Goal: Transaction & Acquisition: Book appointment/travel/reservation

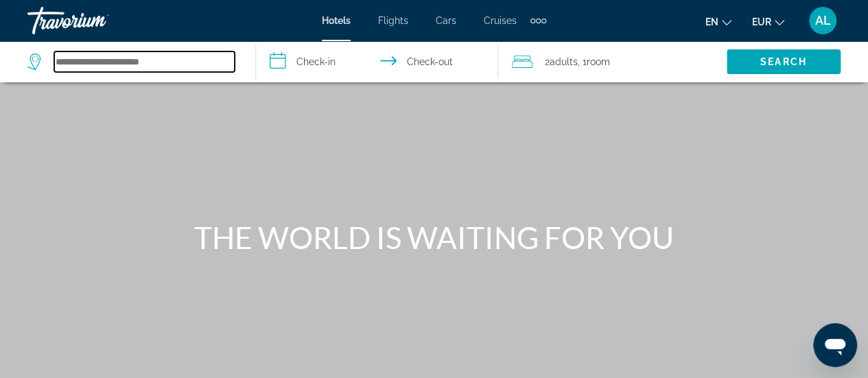
click at [115, 67] on input "Search hotel destination" at bounding box center [144, 61] width 181 height 21
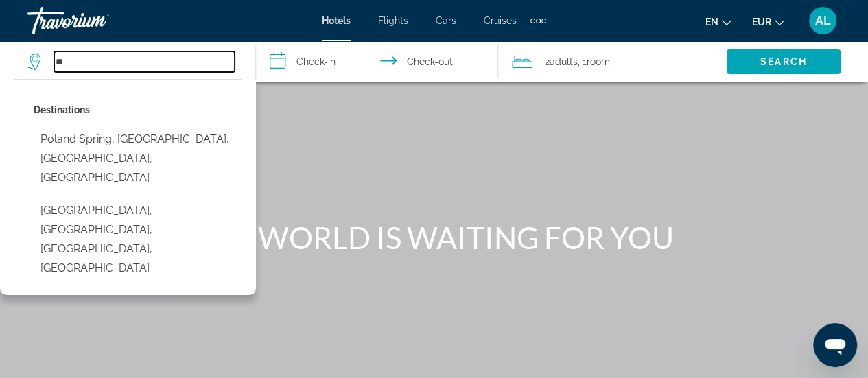
type input "*"
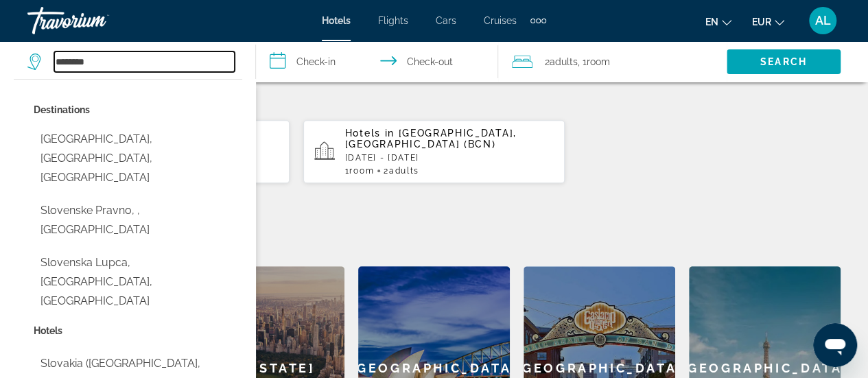
scroll to position [412, 0]
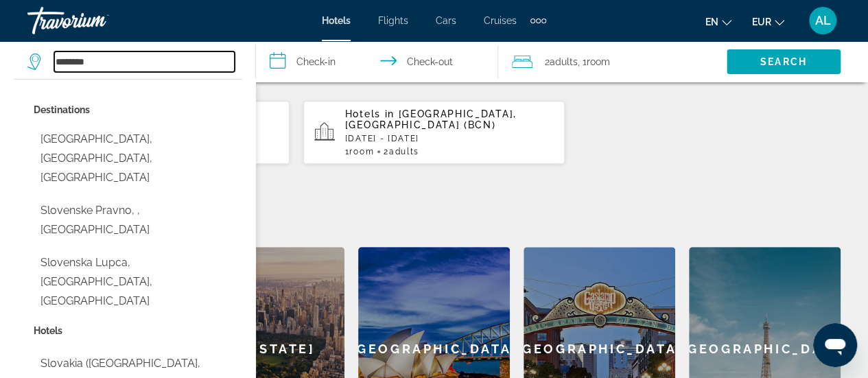
type input "**********"
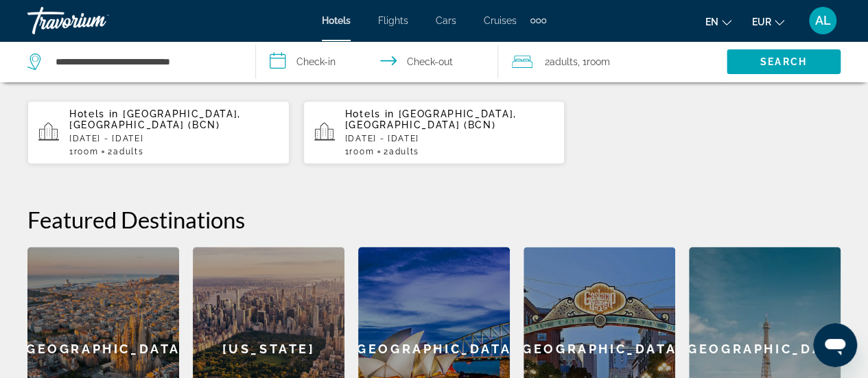
click at [340, 62] on input "**********" at bounding box center [380, 63] width 248 height 45
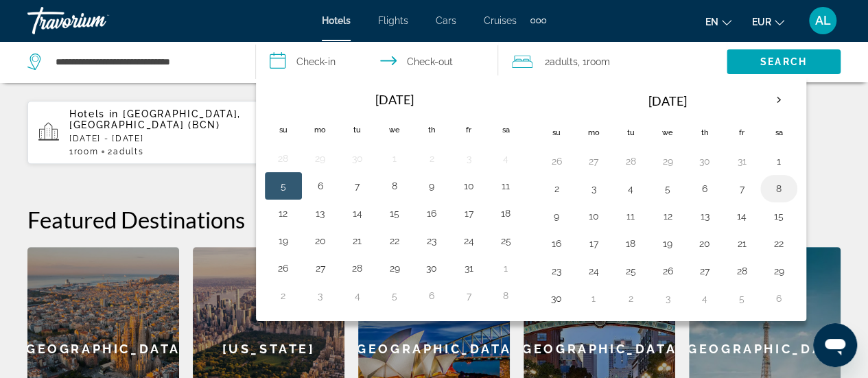
click at [774, 185] on button "8" at bounding box center [779, 188] width 22 height 19
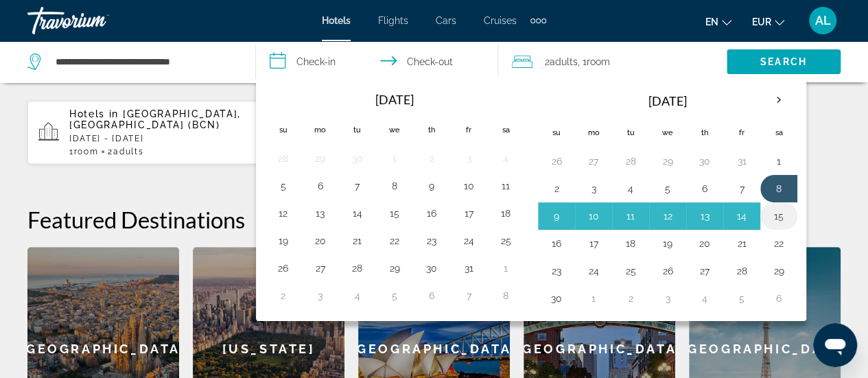
click at [772, 216] on button "15" at bounding box center [779, 216] width 22 height 19
type input "**********"
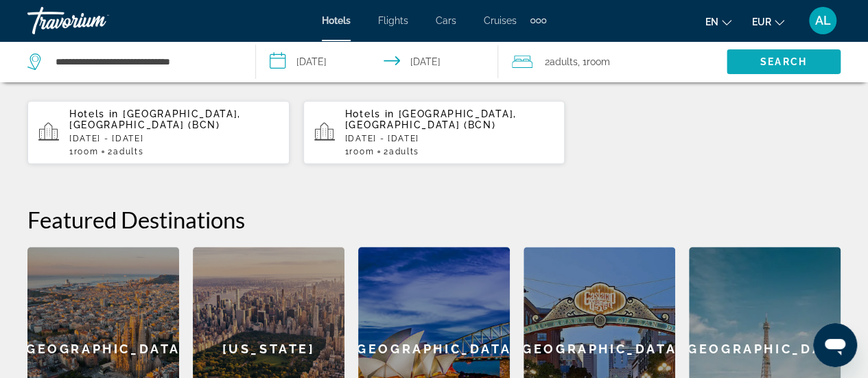
click at [784, 57] on span "Search" at bounding box center [784, 61] width 47 height 11
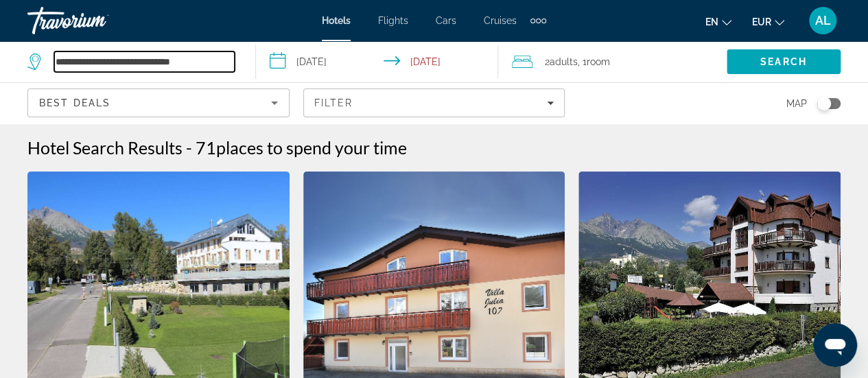
click at [157, 62] on input "**********" at bounding box center [144, 61] width 181 height 21
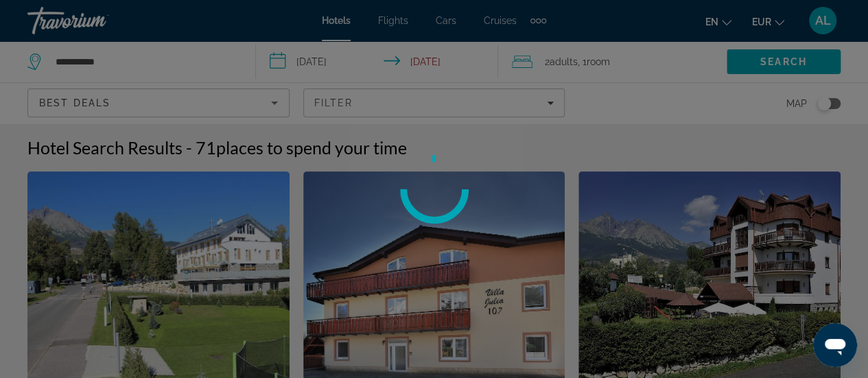
click at [142, 68] on div at bounding box center [434, 189] width 868 height 378
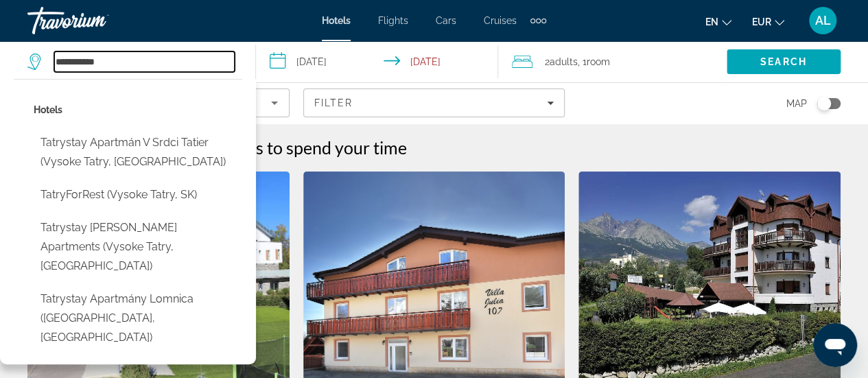
click at [119, 63] on input "**********" at bounding box center [144, 61] width 181 height 21
type input "*"
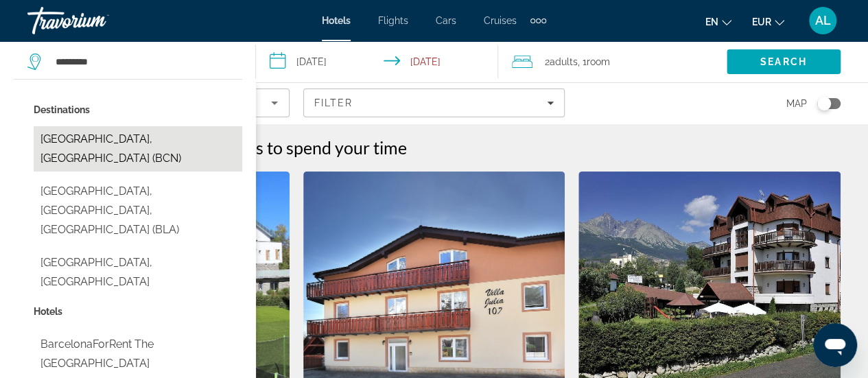
click at [130, 142] on button "Barcelona, Spain (BCN)" at bounding box center [138, 148] width 209 height 45
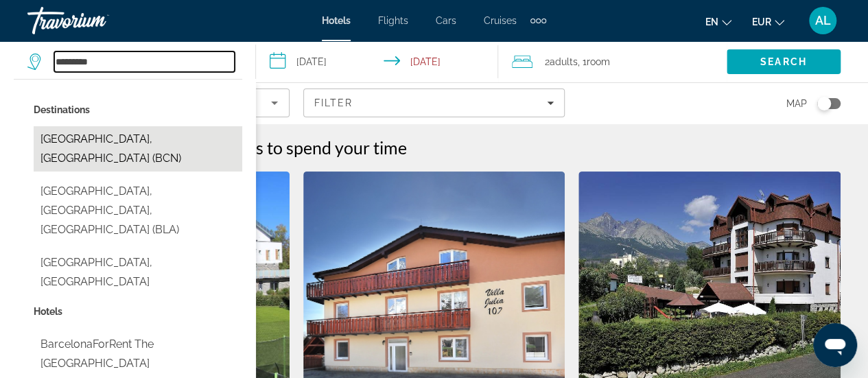
type input "**********"
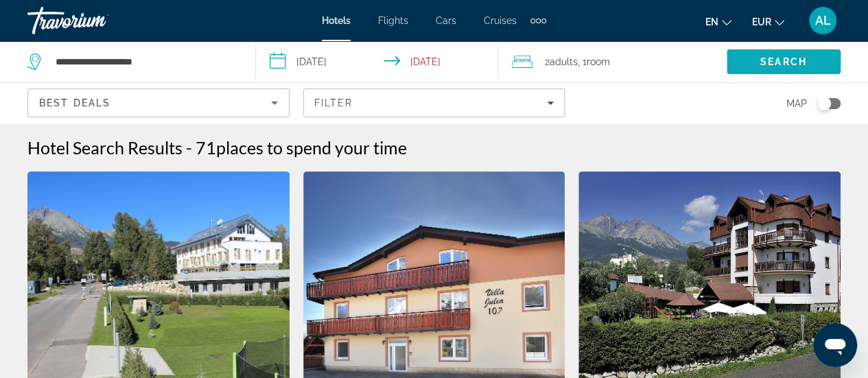
click at [750, 58] on span "Search" at bounding box center [784, 61] width 114 height 33
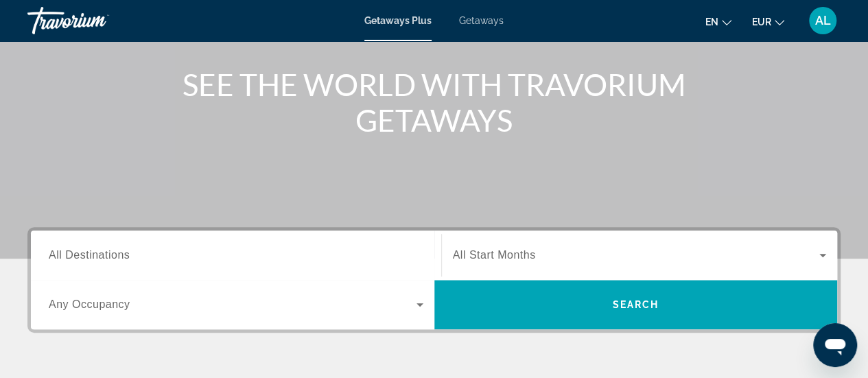
scroll to position [275, 0]
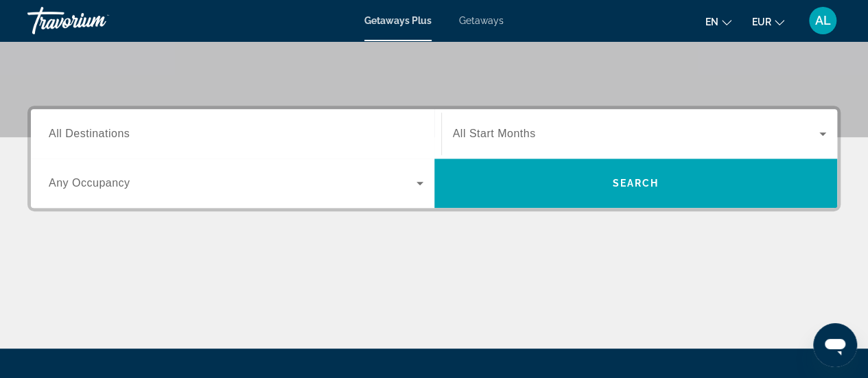
click at [181, 134] on input "Destination All Destinations" at bounding box center [236, 134] width 375 height 16
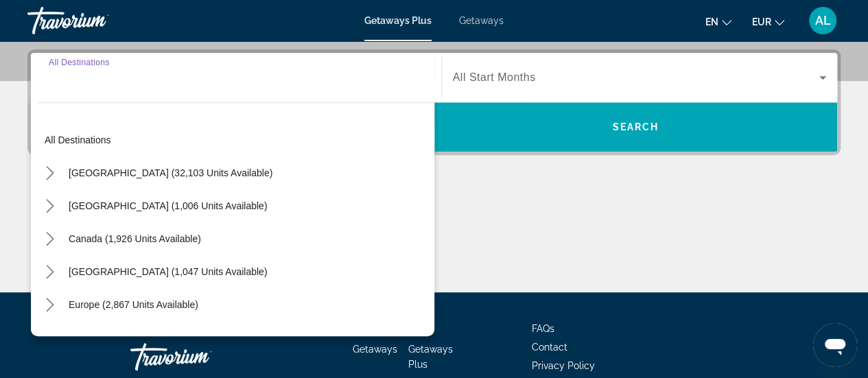
scroll to position [335, 0]
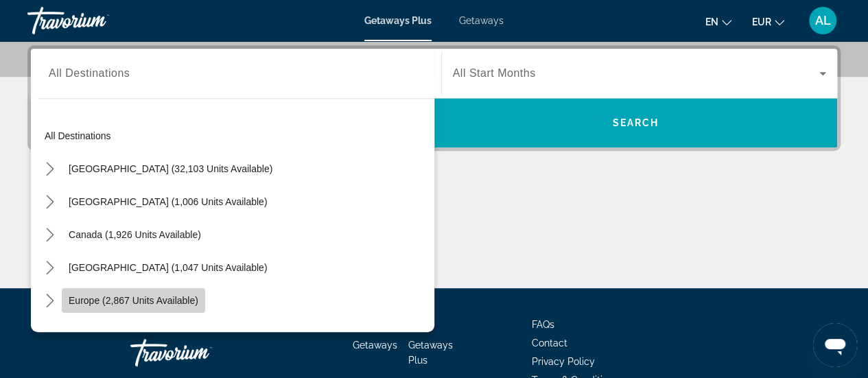
click at [171, 299] on span "Europe (2,867 units available)" at bounding box center [134, 300] width 130 height 11
type input "**********"
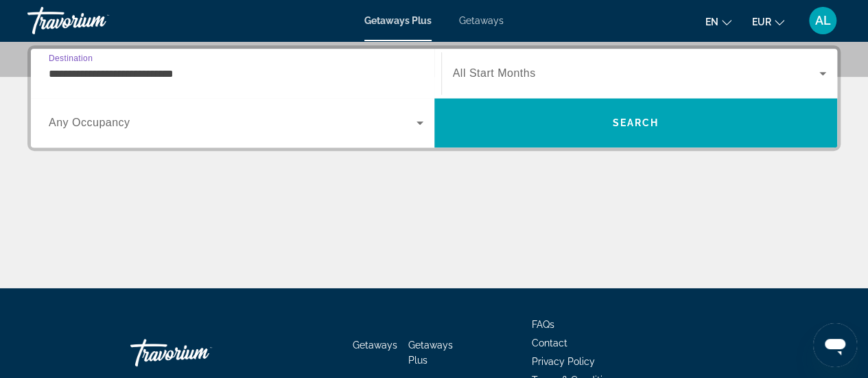
click at [493, 73] on span "All Start Months" at bounding box center [494, 73] width 83 height 12
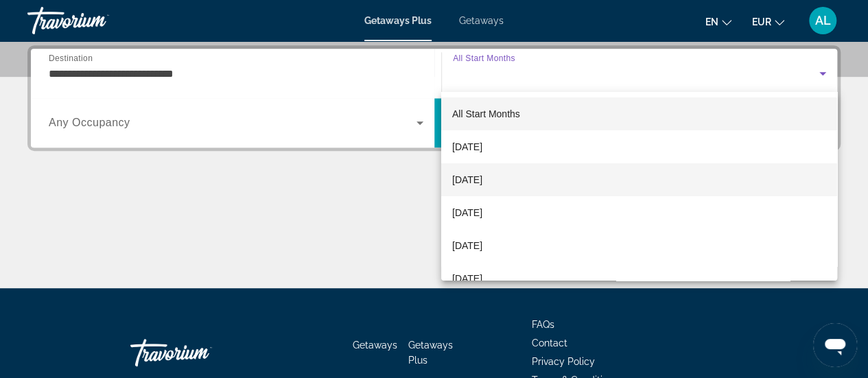
click at [483, 178] on span "[DATE]" at bounding box center [467, 180] width 30 height 16
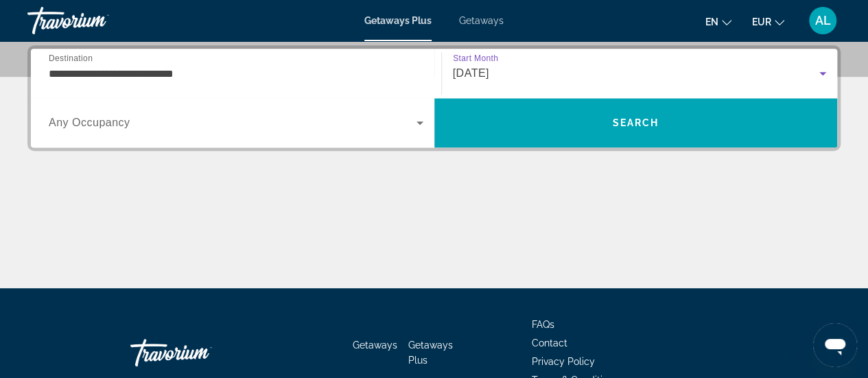
click at [133, 127] on span "Search widget" at bounding box center [233, 123] width 368 height 16
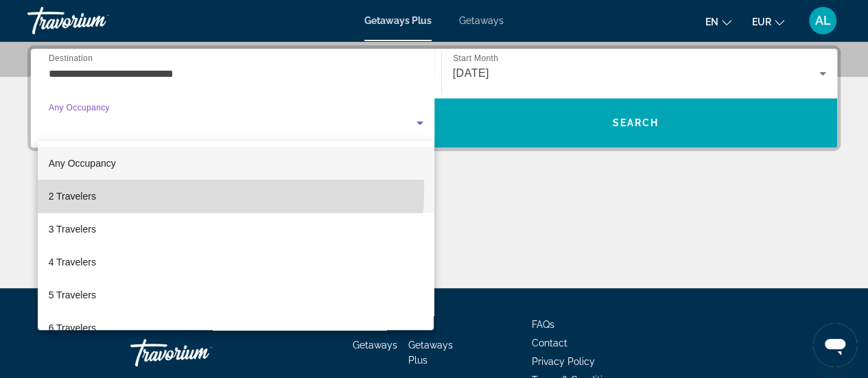
click at [123, 190] on mat-option "2 Travelers" at bounding box center [236, 196] width 397 height 33
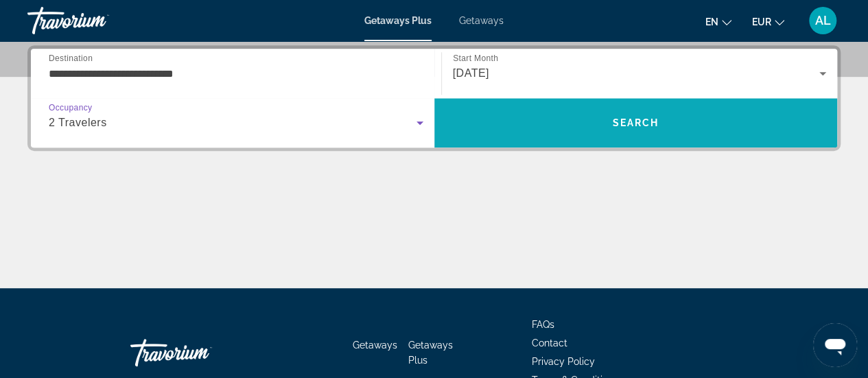
click at [647, 131] on span "Search" at bounding box center [637, 122] width 404 height 33
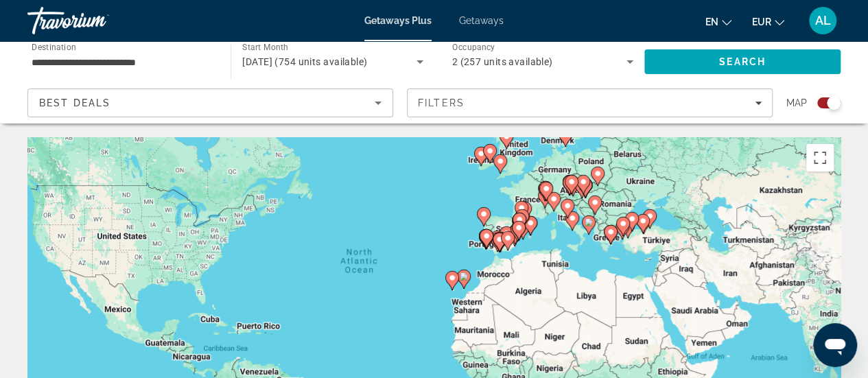
drag, startPoint x: 691, startPoint y: 193, endPoint x: 658, endPoint y: 132, distance: 69.8
click at [483, 279] on div "To activate drag with keyboard, press Alt + Enter. Once in keyboard drag state,…" at bounding box center [434, 343] width 814 height 412
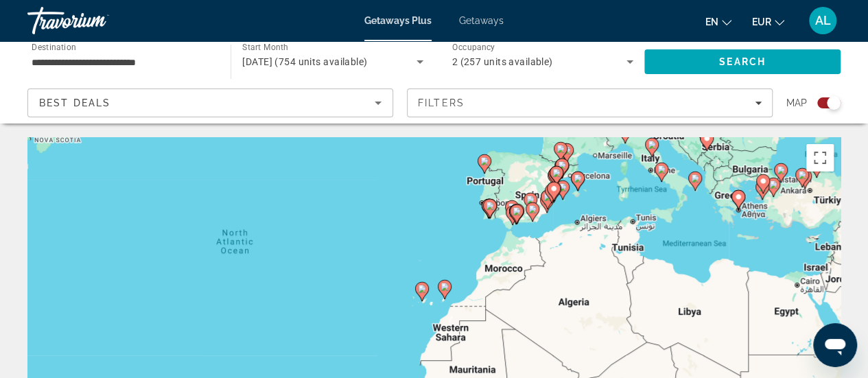
click at [448, 253] on div "To activate drag with keyboard, press Alt + Enter. Once in keyboard drag state,…" at bounding box center [434, 343] width 814 height 412
click at [445, 286] on image "Main content" at bounding box center [445, 287] width 8 height 8
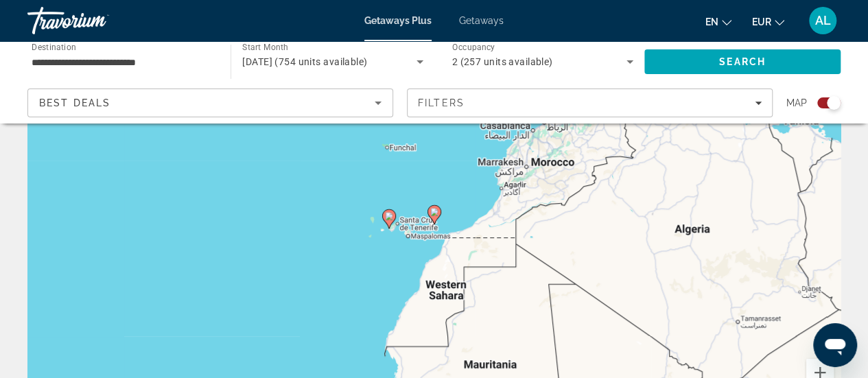
scroll to position [137, 0]
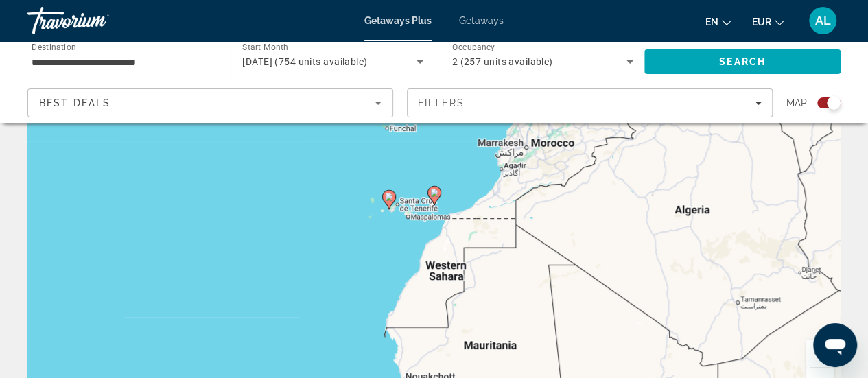
click at [434, 194] on image "Main content" at bounding box center [434, 193] width 8 height 8
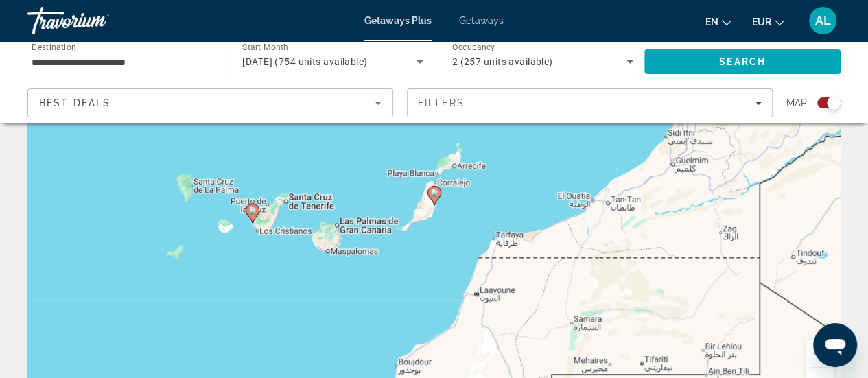
click at [434, 194] on image "Main content" at bounding box center [434, 193] width 8 height 8
type input "**********"
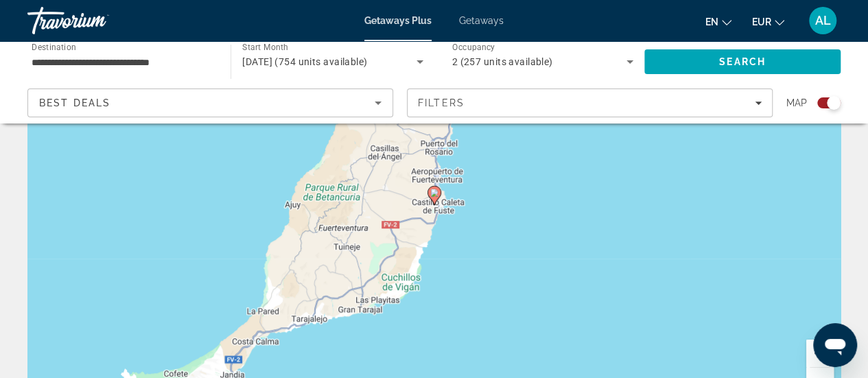
click at [434, 194] on image "Main content" at bounding box center [434, 193] width 8 height 8
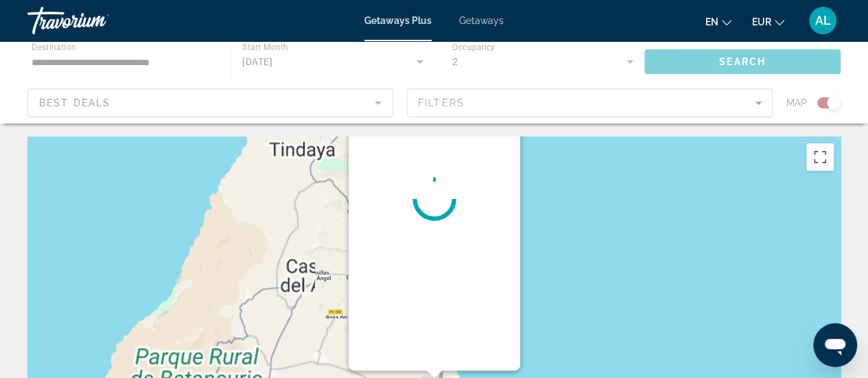
scroll to position [0, 0]
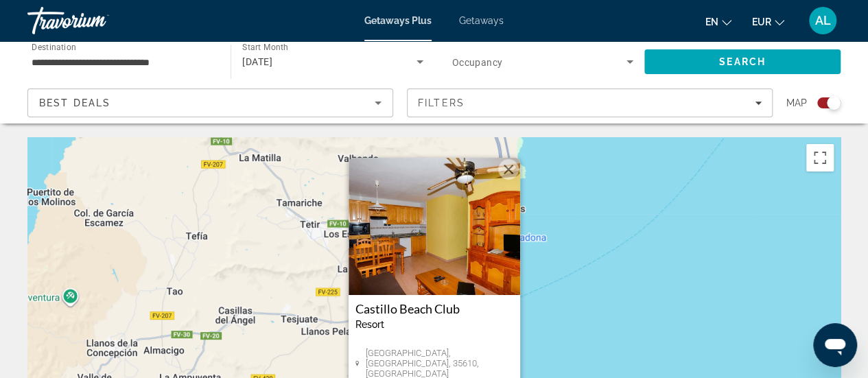
click at [509, 169] on button "Close" at bounding box center [508, 169] width 21 height 21
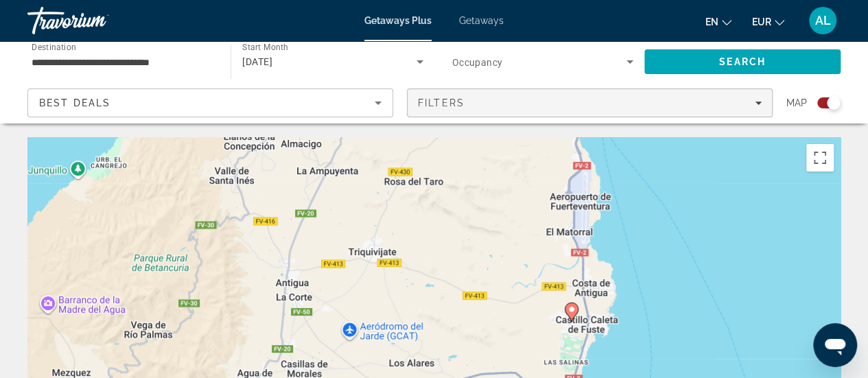
drag, startPoint x: 521, startPoint y: 308, endPoint x: 663, endPoint y: 100, distance: 252.5
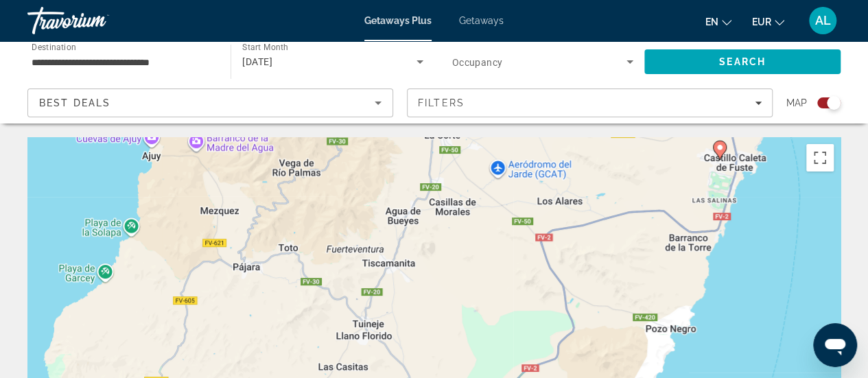
drag, startPoint x: 274, startPoint y: 262, endPoint x: 441, endPoint y: 78, distance: 247.9
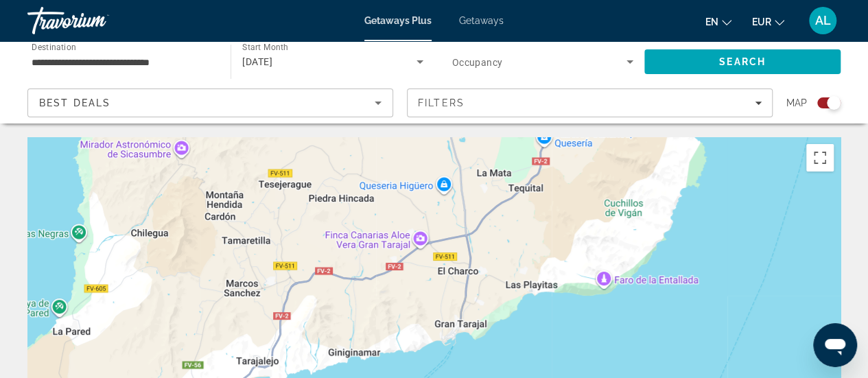
drag, startPoint x: 310, startPoint y: 321, endPoint x: 334, endPoint y: 84, distance: 237.3
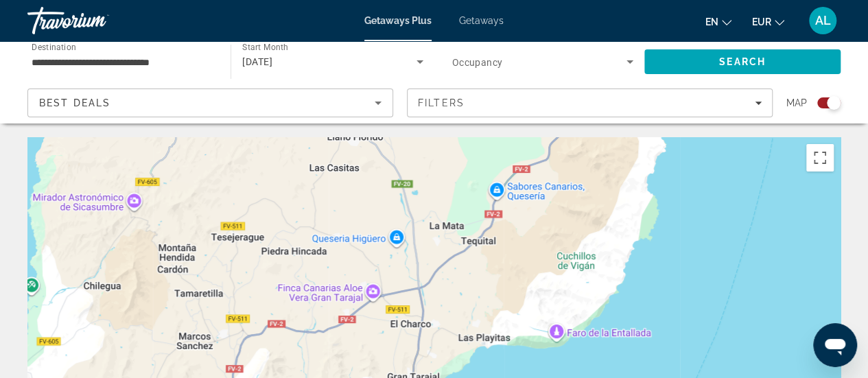
drag, startPoint x: 159, startPoint y: 319, endPoint x: 161, endPoint y: 326, distance: 7.0
click at [106, 378] on div "Main content" at bounding box center [434, 343] width 814 height 412
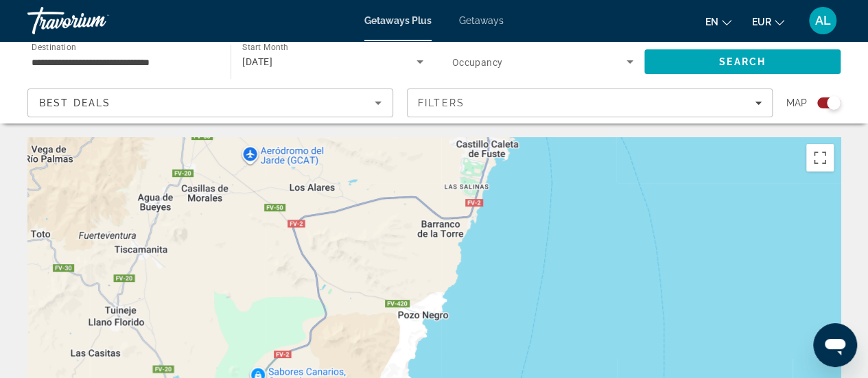
drag, startPoint x: 415, startPoint y: 176, endPoint x: 196, endPoint y: 327, distance: 266.0
click at [196, 327] on div "Main content" at bounding box center [434, 343] width 814 height 412
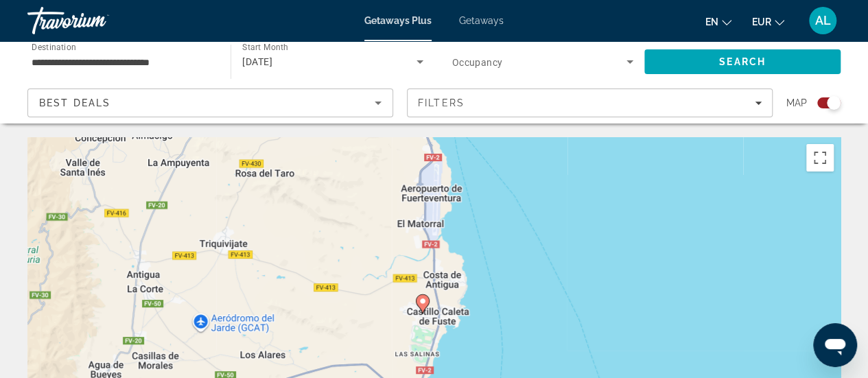
drag, startPoint x: 324, startPoint y: 206, endPoint x: 300, endPoint y: 344, distance: 140.1
click at [300, 344] on div "To activate drag with keyboard, press Alt + Enter. Once in keyboard drag state,…" at bounding box center [434, 343] width 814 height 412
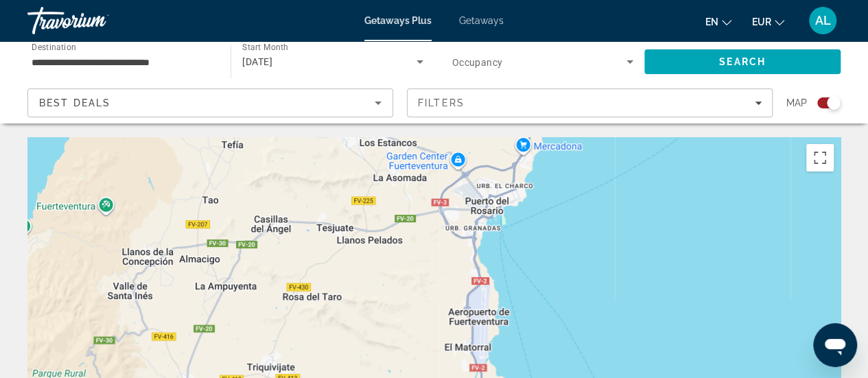
drag, startPoint x: 226, startPoint y: 226, endPoint x: 291, endPoint y: 392, distance: 178.5
click at [291, 378] on html "**********" at bounding box center [434, 189] width 868 height 378
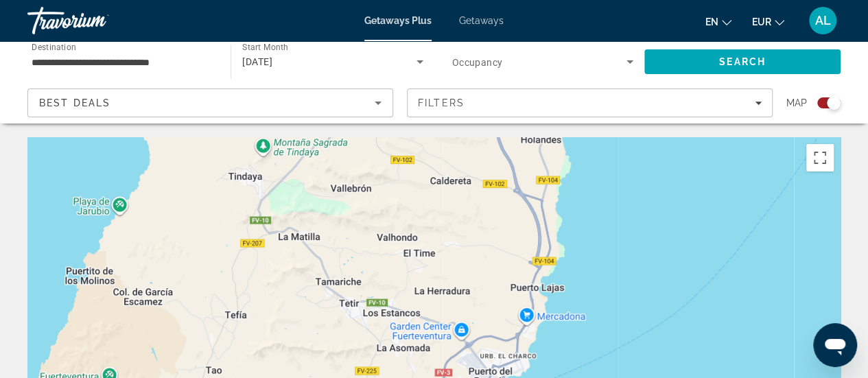
drag, startPoint x: 352, startPoint y: 201, endPoint x: 316, endPoint y: 411, distance: 212.3
click at [316, 378] on html "**********" at bounding box center [434, 189] width 868 height 378
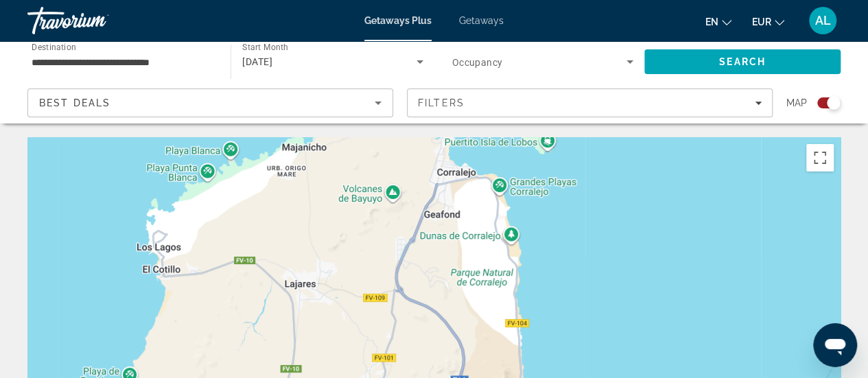
drag, startPoint x: 352, startPoint y: 166, endPoint x: 337, endPoint y: 387, distance: 220.9
click at [337, 378] on html "**********" at bounding box center [434, 189] width 868 height 378
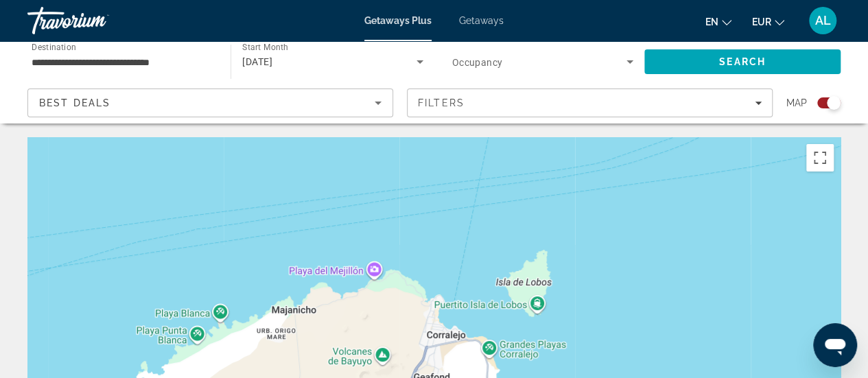
drag, startPoint x: 352, startPoint y: 174, endPoint x: 360, endPoint y: 153, distance: 22.4
click at [362, 191] on div "Main content" at bounding box center [434, 343] width 814 height 412
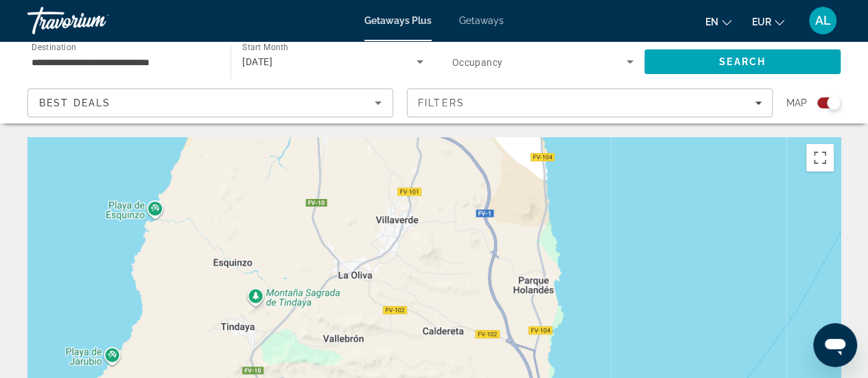
drag, startPoint x: 359, startPoint y: 352, endPoint x: 337, endPoint y: 177, distance: 175.8
click at [338, 180] on div "Main content" at bounding box center [434, 343] width 814 height 412
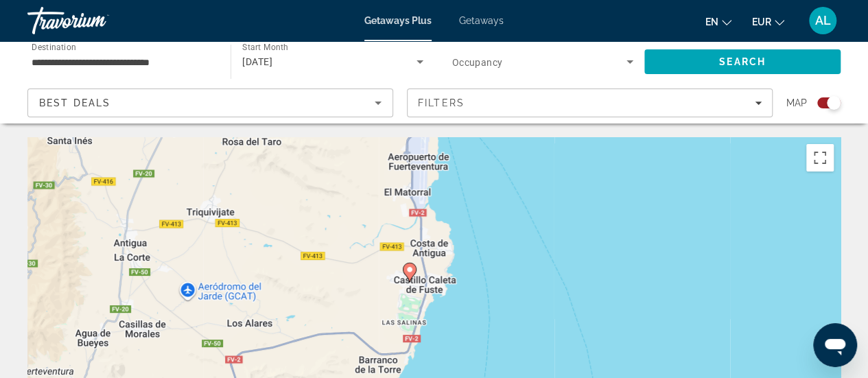
drag, startPoint x: 346, startPoint y: 319, endPoint x: 343, endPoint y: 150, distance: 169.6
click at [343, 150] on div "To activate drag with keyboard, press Alt + Enter. Once in keyboard drag state,…" at bounding box center [434, 343] width 814 height 412
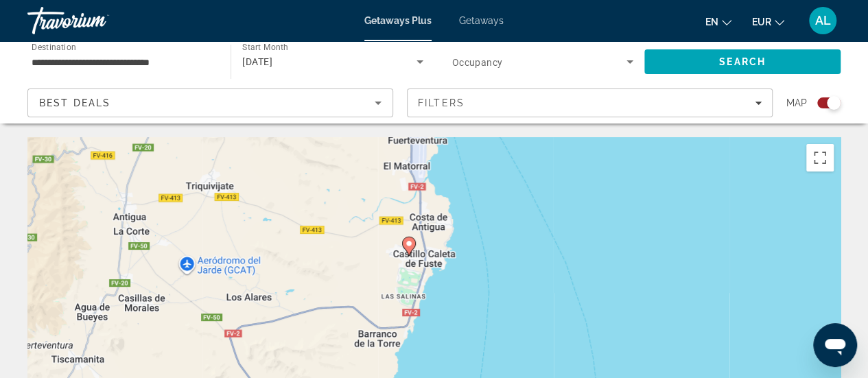
click at [408, 246] on image "Main content" at bounding box center [409, 244] width 8 height 8
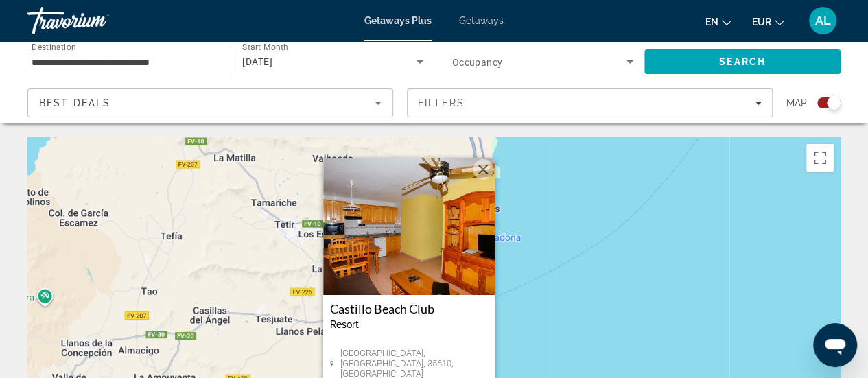
click at [419, 256] on img "Main content" at bounding box center [409, 226] width 172 height 137
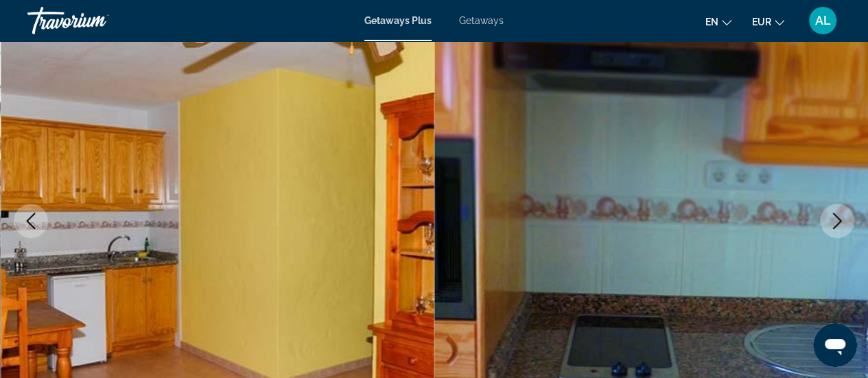
scroll to position [137, 0]
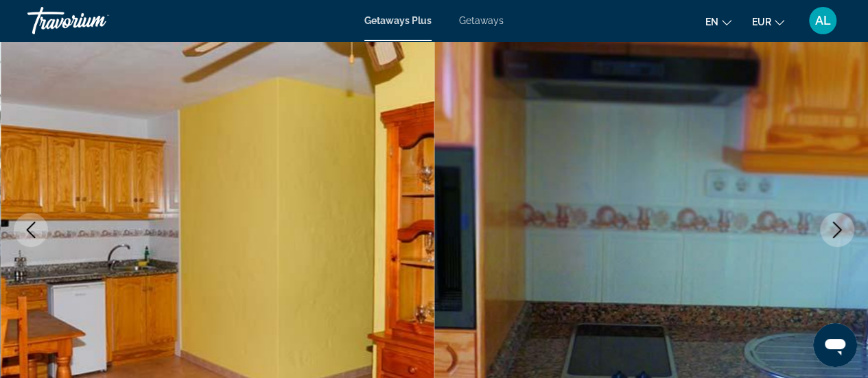
click at [840, 226] on icon "Next image" at bounding box center [837, 230] width 16 height 16
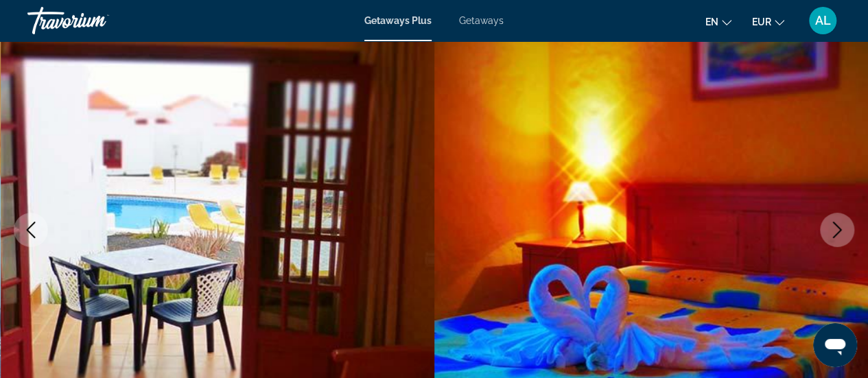
click at [840, 226] on icon "Next image" at bounding box center [837, 230] width 16 height 16
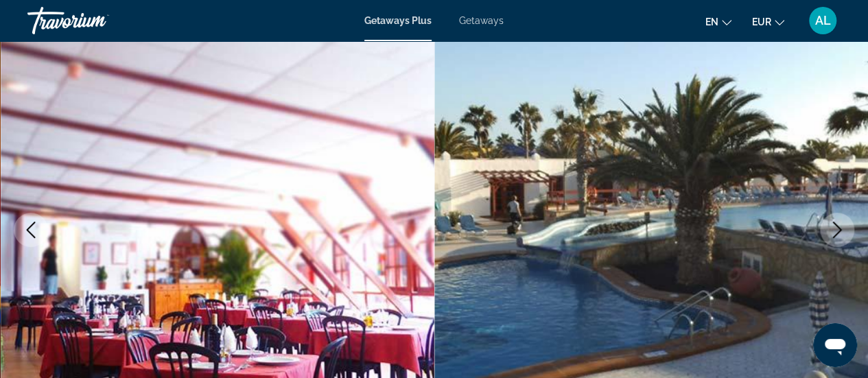
click at [840, 226] on icon "Next image" at bounding box center [837, 230] width 16 height 16
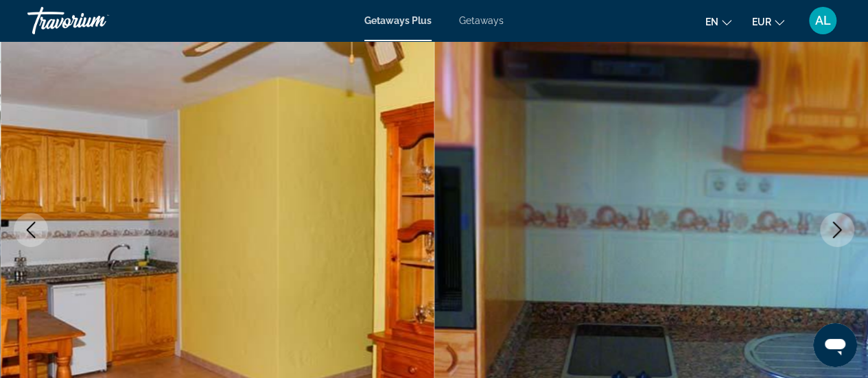
click at [840, 226] on icon "Next image" at bounding box center [837, 230] width 16 height 16
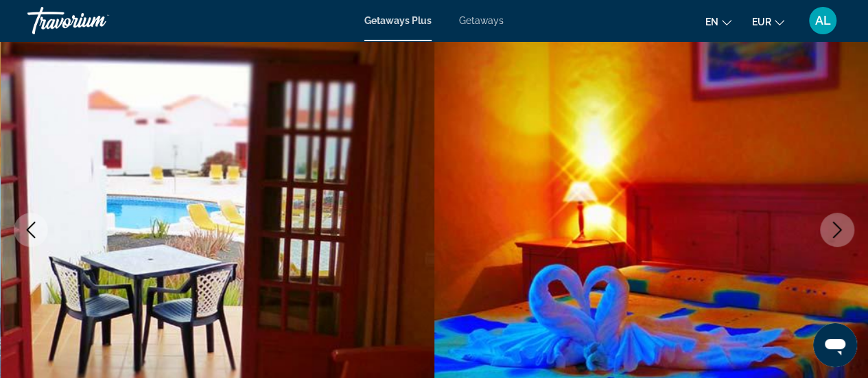
click at [840, 226] on icon "Next image" at bounding box center [837, 230] width 16 height 16
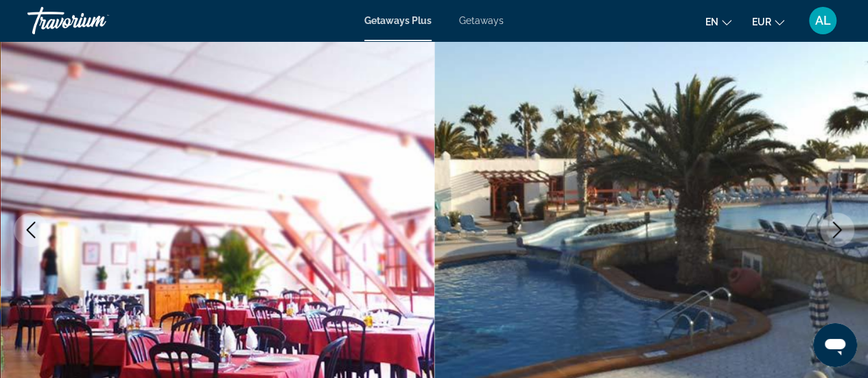
click at [840, 226] on icon "Next image" at bounding box center [837, 230] width 16 height 16
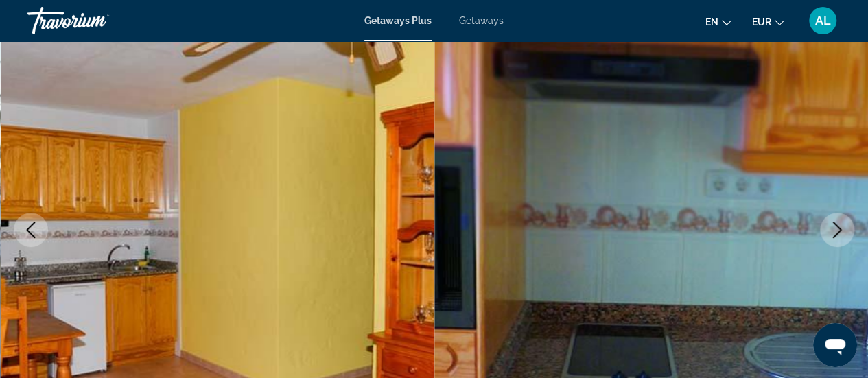
click at [840, 226] on icon "Next image" at bounding box center [837, 230] width 16 height 16
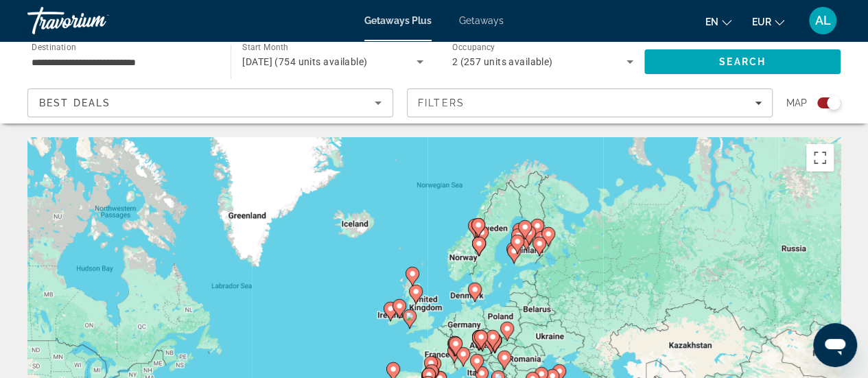
drag, startPoint x: 463, startPoint y: 239, endPoint x: 336, endPoint y: 337, distance: 160.5
click at [336, 337] on div "To activate drag with keyboard, press Alt + Enter. Once in keyboard drag state,…" at bounding box center [434, 343] width 814 height 412
click at [438, 240] on div "To activate drag with keyboard, press Alt + Enter. Once in keyboard drag state,…" at bounding box center [434, 343] width 814 height 412
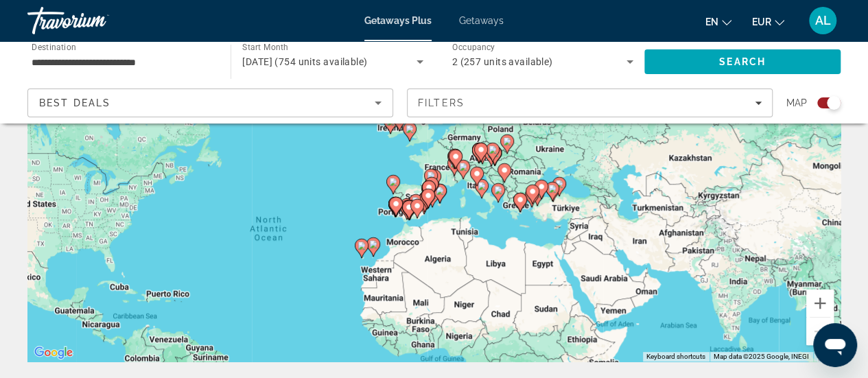
scroll to position [206, 0]
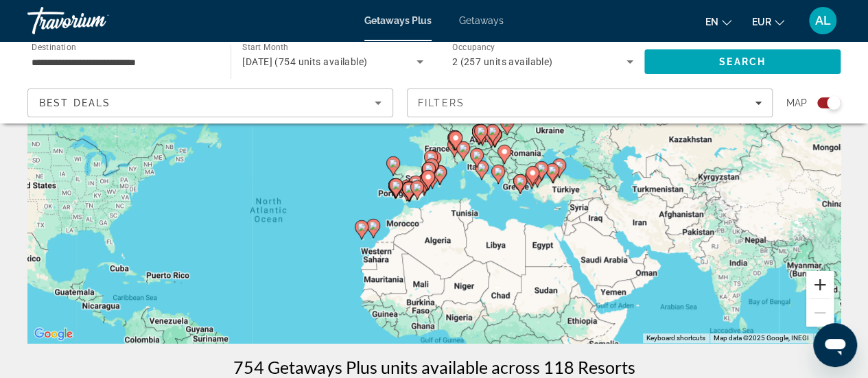
click at [817, 283] on button "Zoom in" at bounding box center [820, 284] width 27 height 27
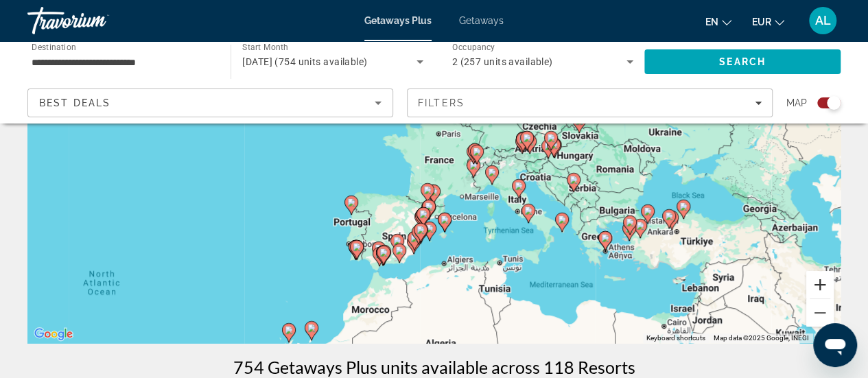
click at [817, 283] on button "Zoom in" at bounding box center [820, 284] width 27 height 27
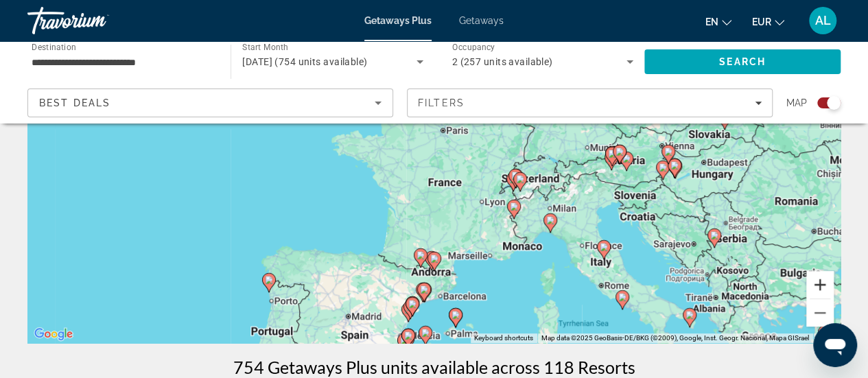
click at [817, 283] on button "Zoom in" at bounding box center [820, 284] width 27 height 27
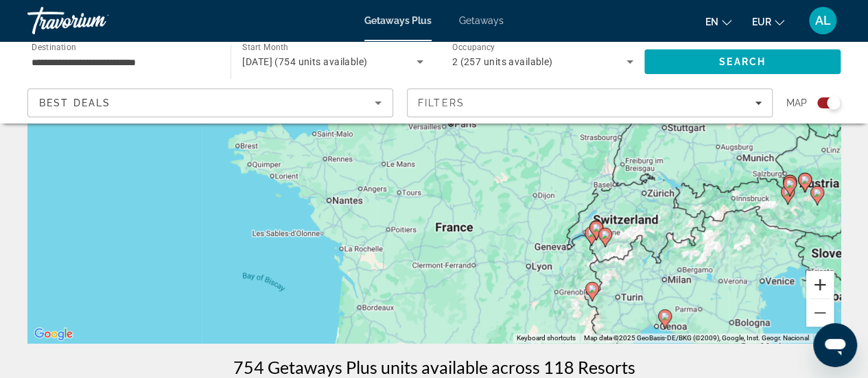
click at [817, 283] on button "Zoom in" at bounding box center [820, 284] width 27 height 27
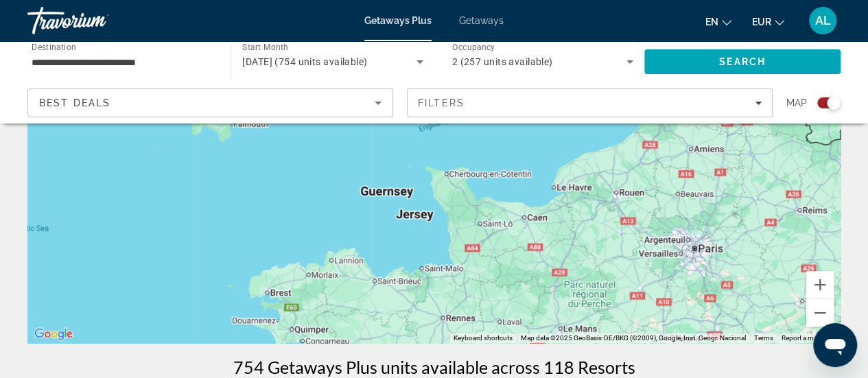
drag, startPoint x: 406, startPoint y: 196, endPoint x: 633, endPoint y: 334, distance: 266.2
click at [633, 334] on div "To activate drag with keyboard, press Alt + Enter. Once in keyboard drag state,…" at bounding box center [434, 137] width 814 height 412
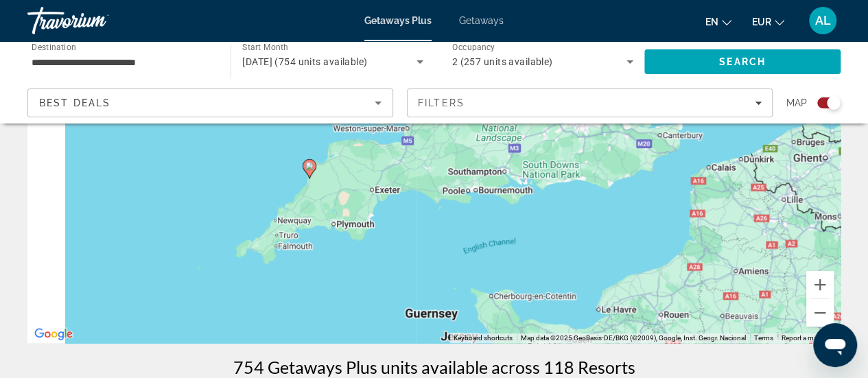
drag, startPoint x: 494, startPoint y: 174, endPoint x: 566, endPoint y: 375, distance: 213.0
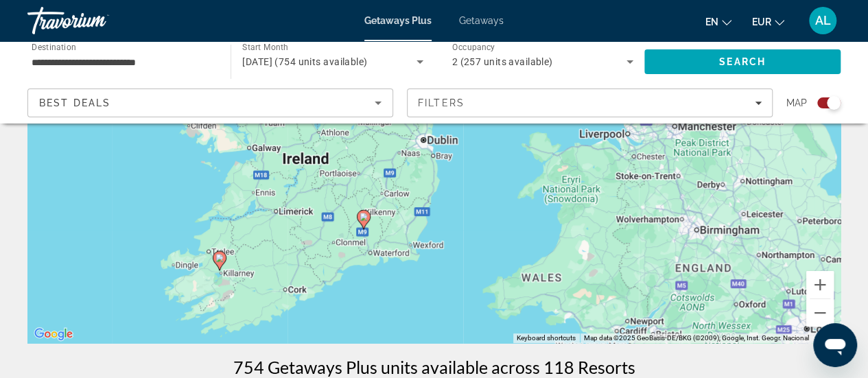
drag, startPoint x: 233, startPoint y: 216, endPoint x: 427, endPoint y: 345, distance: 232.3
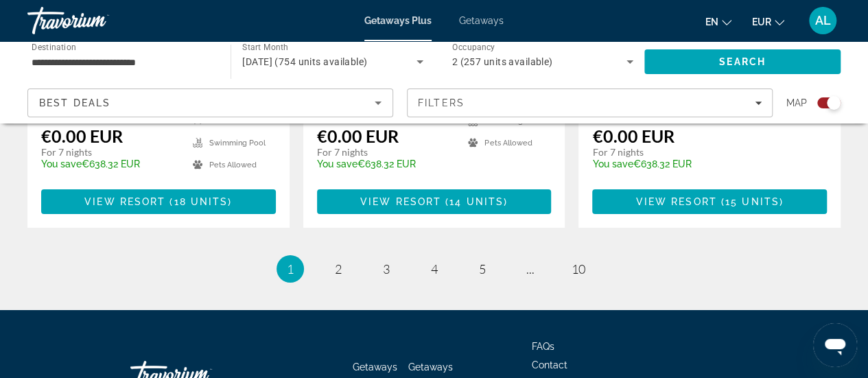
scroll to position [2329, 0]
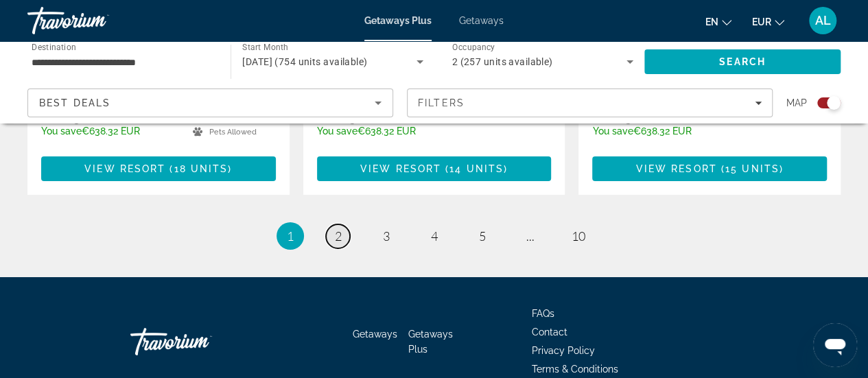
click at [338, 229] on span "2" at bounding box center [338, 236] width 7 height 15
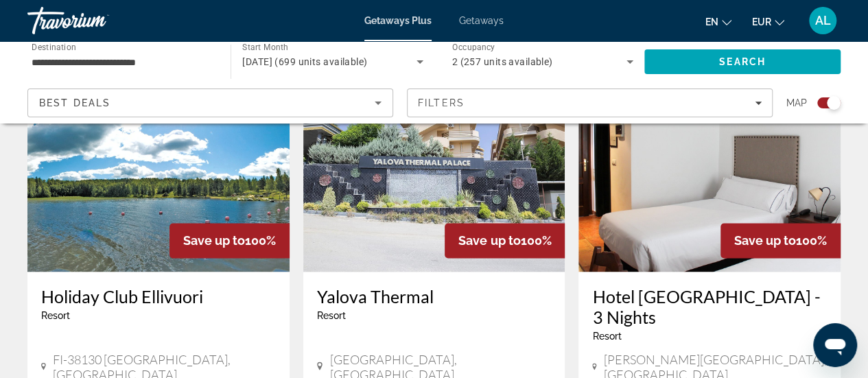
scroll to position [1030, 0]
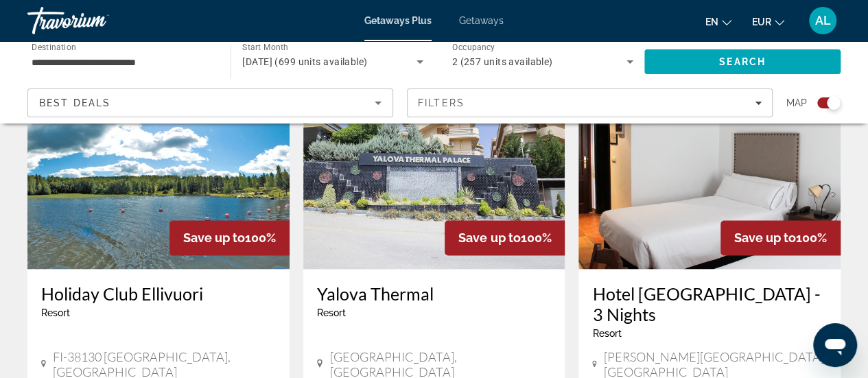
click at [409, 157] on img "Main content" at bounding box center [434, 159] width 262 height 220
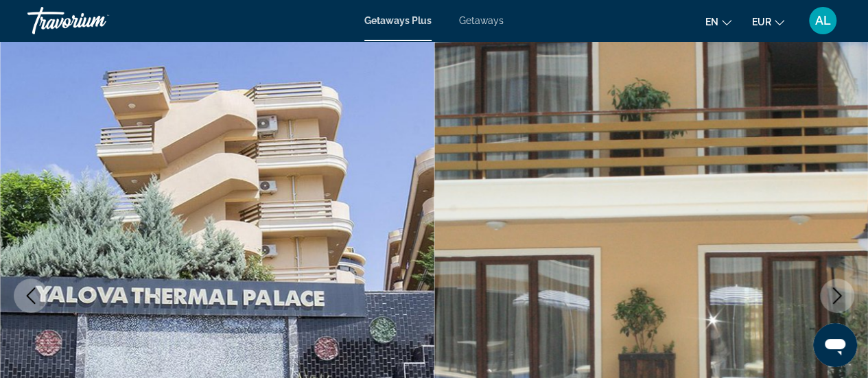
scroll to position [137, 0]
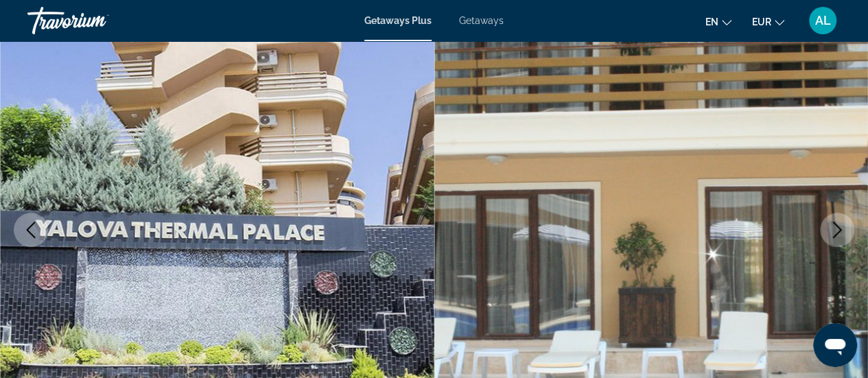
click at [832, 228] on icon "Next image" at bounding box center [837, 230] width 16 height 16
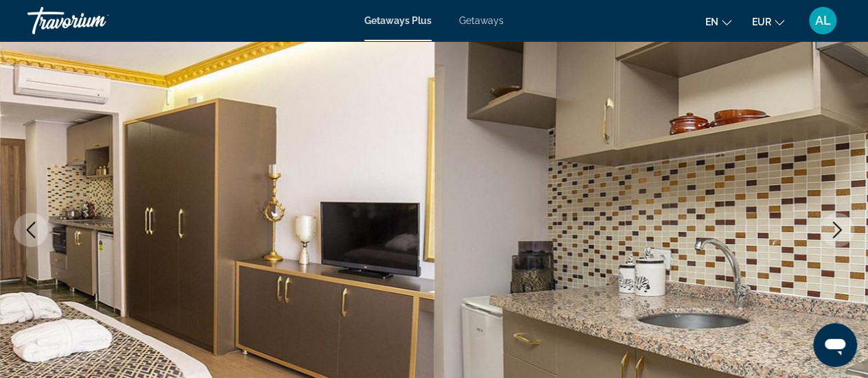
click at [832, 228] on icon "Next image" at bounding box center [837, 230] width 16 height 16
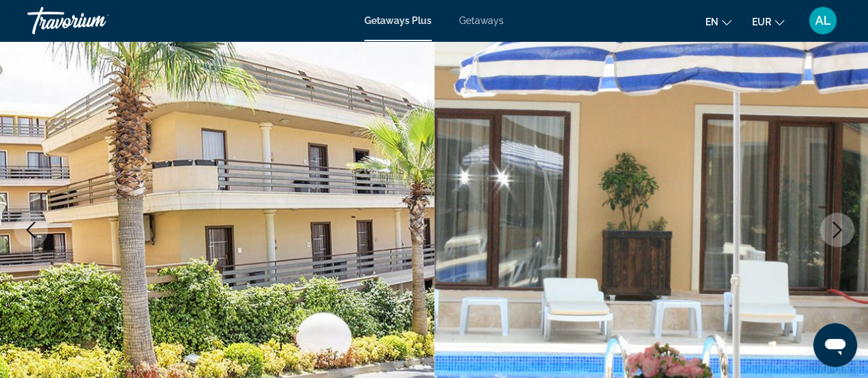
click at [832, 228] on icon "Next image" at bounding box center [837, 230] width 16 height 16
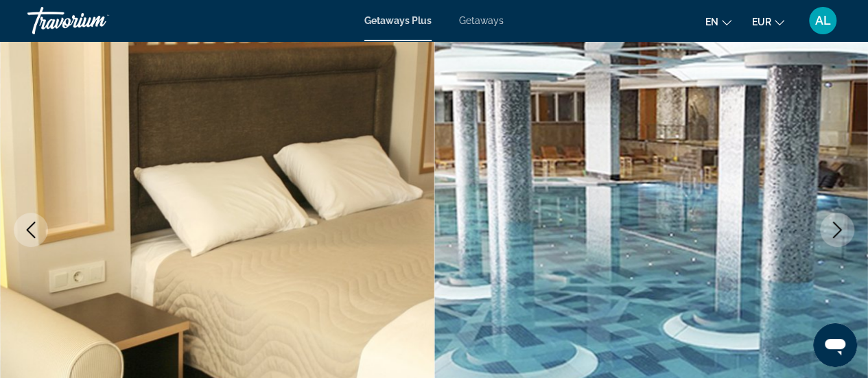
click at [832, 228] on icon "Next image" at bounding box center [837, 230] width 16 height 16
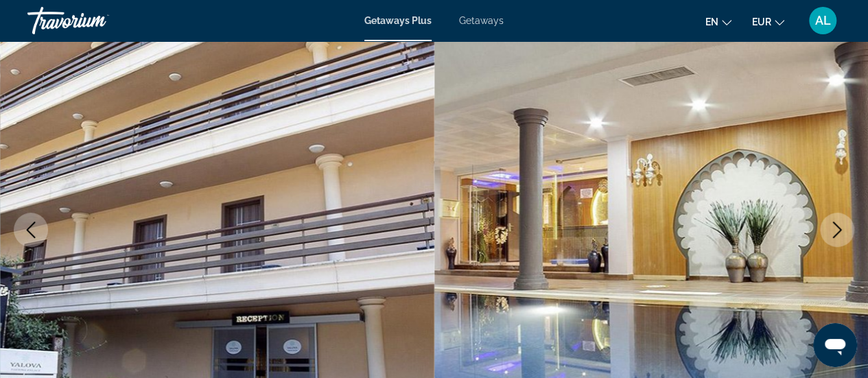
click at [832, 228] on icon "Next image" at bounding box center [837, 230] width 16 height 16
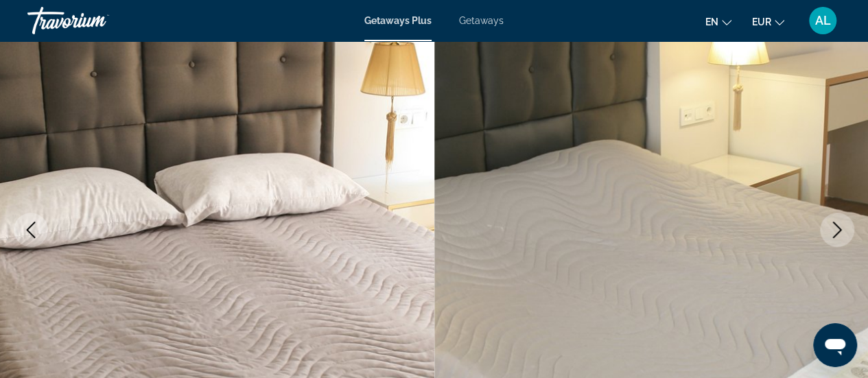
click at [832, 228] on icon "Next image" at bounding box center [837, 230] width 16 height 16
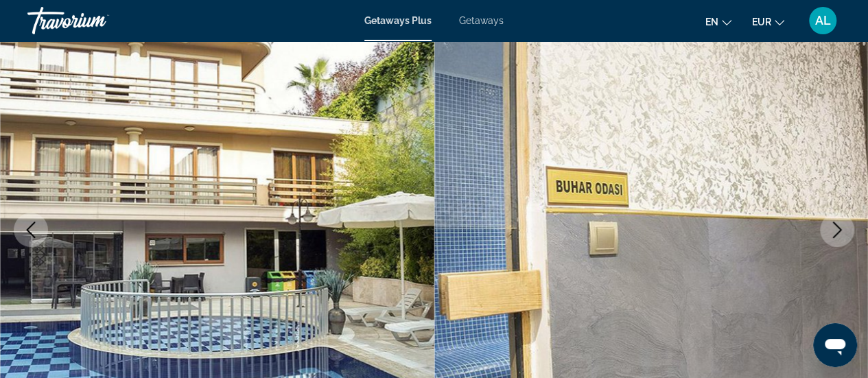
click at [832, 228] on icon "Next image" at bounding box center [837, 230] width 16 height 16
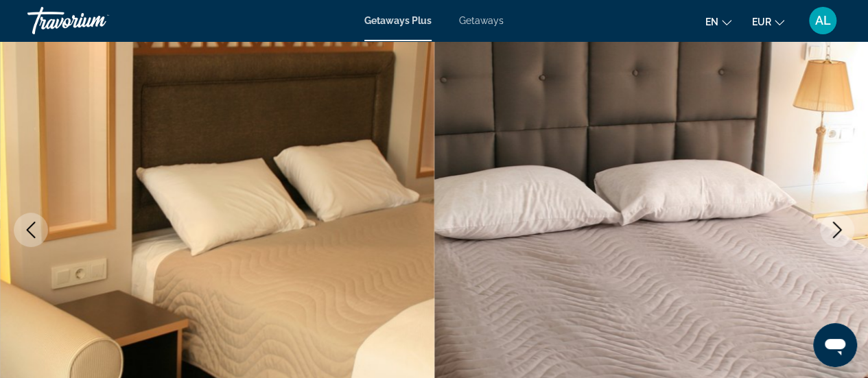
click at [832, 228] on icon "Next image" at bounding box center [837, 230] width 16 height 16
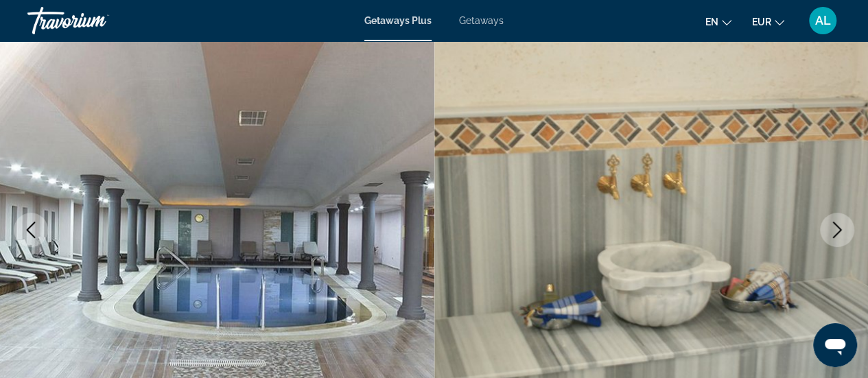
click at [832, 228] on icon "Next image" at bounding box center [837, 230] width 16 height 16
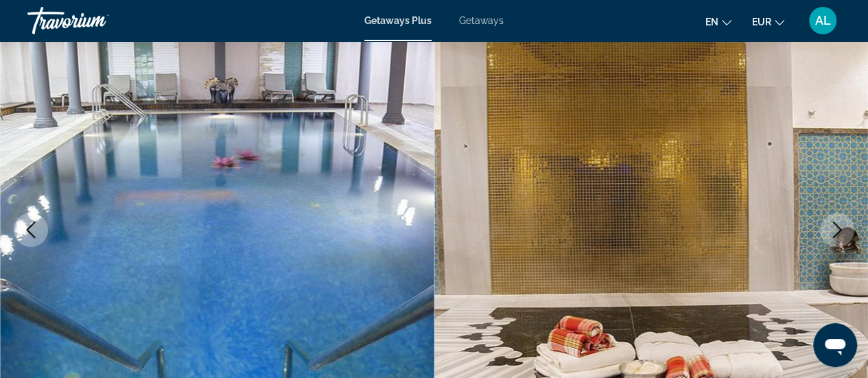
click at [832, 228] on icon "Next image" at bounding box center [837, 230] width 16 height 16
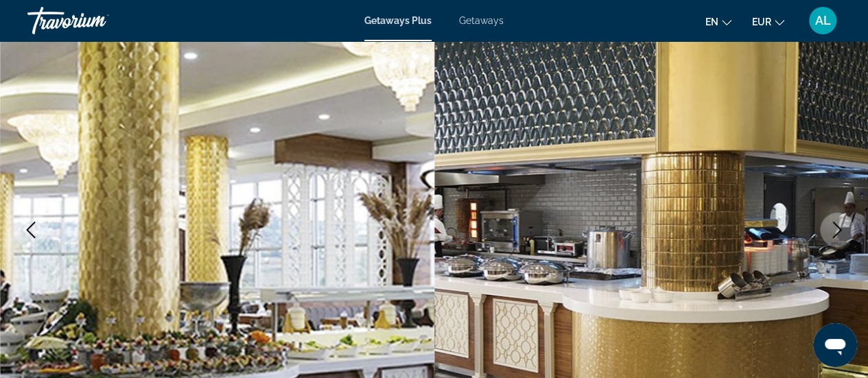
click at [832, 228] on icon "Next image" at bounding box center [837, 230] width 16 height 16
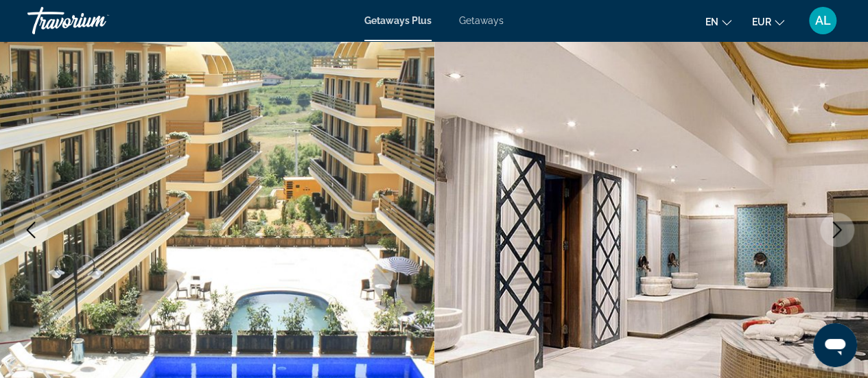
click at [832, 228] on icon "Next image" at bounding box center [837, 230] width 16 height 16
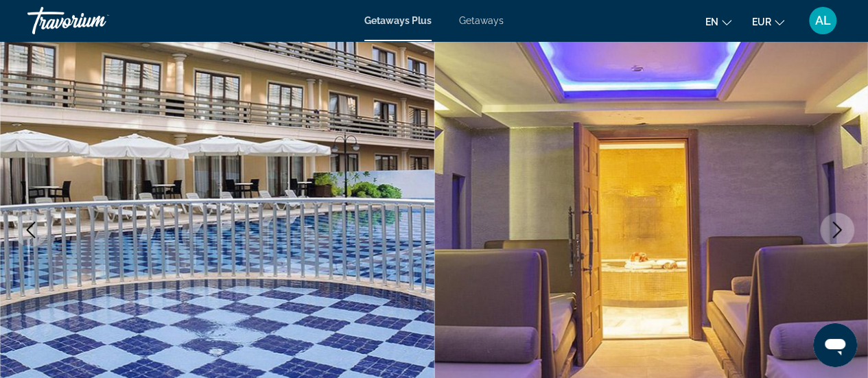
click at [832, 228] on icon "Next image" at bounding box center [837, 230] width 16 height 16
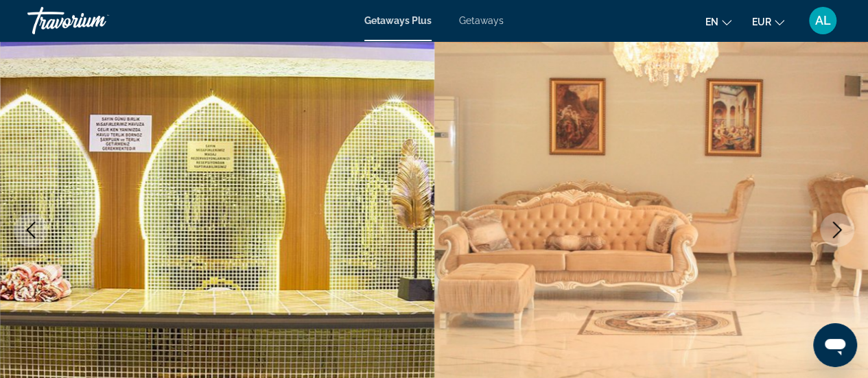
click at [832, 228] on icon "Next image" at bounding box center [837, 230] width 16 height 16
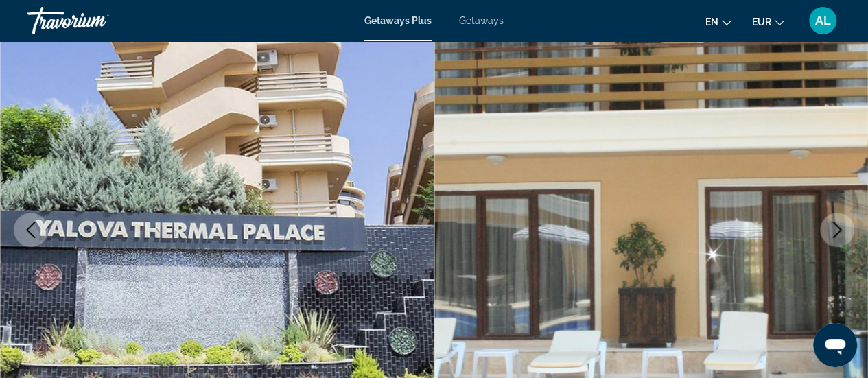
click at [832, 228] on icon "Next image" at bounding box center [837, 230] width 16 height 16
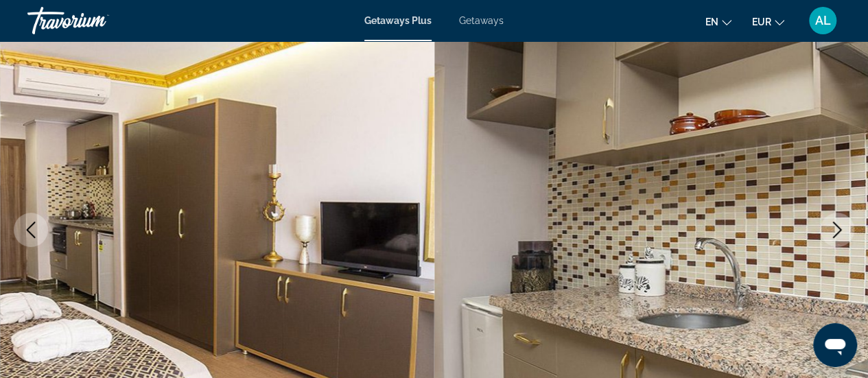
click at [832, 228] on icon "Next image" at bounding box center [837, 230] width 16 height 16
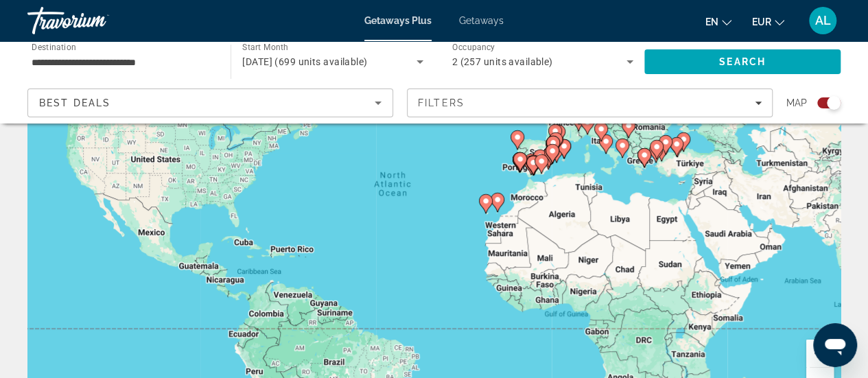
scroll to position [206, 0]
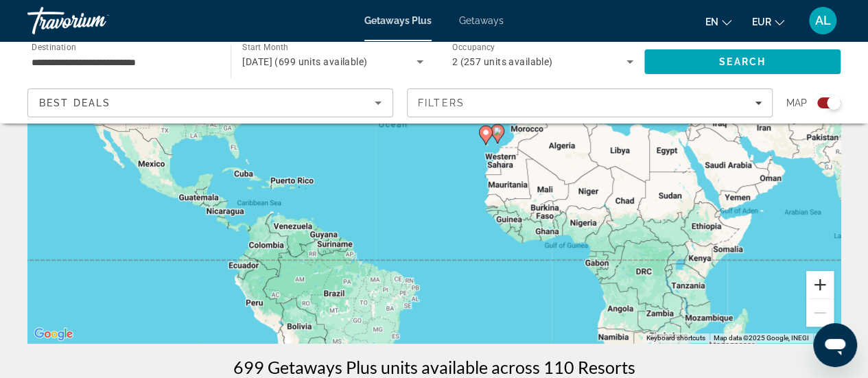
click at [820, 284] on button "Zoom in" at bounding box center [820, 284] width 27 height 27
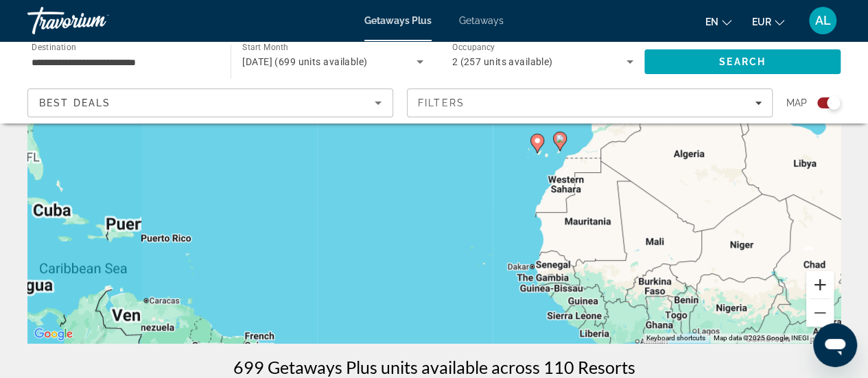
click at [820, 284] on button "Zoom in" at bounding box center [820, 284] width 27 height 27
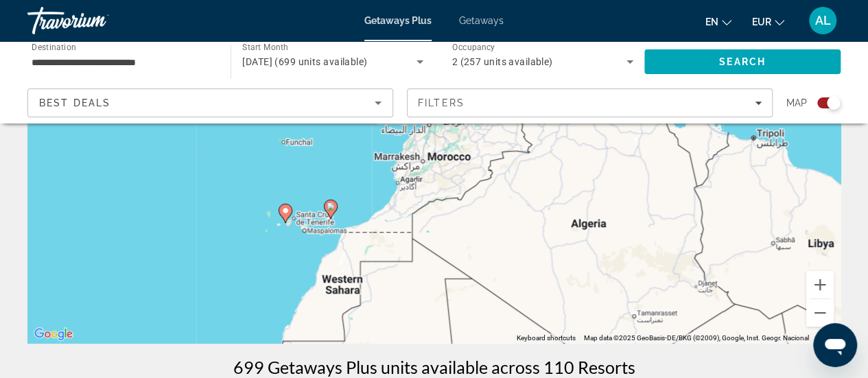
drag, startPoint x: 603, startPoint y: 216, endPoint x: 238, endPoint y: 271, distance: 368.8
click at [238, 271] on div "To activate drag with keyboard, press Alt + Enter. Once in keyboard drag state,…" at bounding box center [434, 137] width 814 height 412
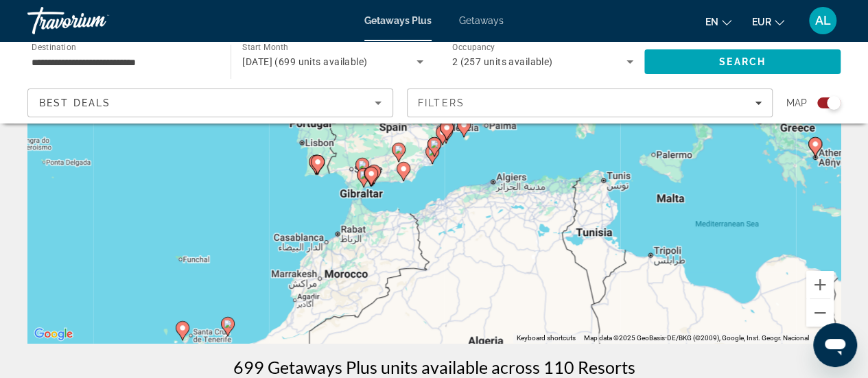
drag, startPoint x: 332, startPoint y: 170, endPoint x: 249, endPoint y: 285, distance: 142.5
click at [249, 285] on div "To activate drag with keyboard, press Alt + Enter. Once in keyboard drag state,…" at bounding box center [434, 137] width 814 height 412
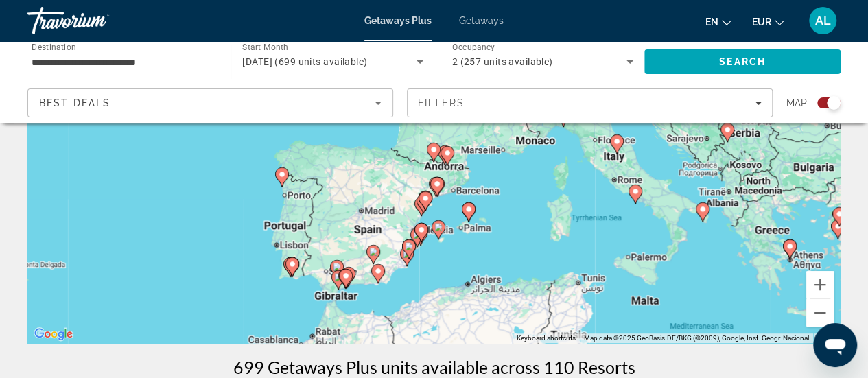
drag, startPoint x: 261, startPoint y: 183, endPoint x: 234, endPoint y: 291, distance: 111.1
click at [234, 291] on div "To activate drag with keyboard, press Alt + Enter. Once in keyboard drag state,…" at bounding box center [434, 137] width 814 height 412
click at [816, 284] on button "Zoom in" at bounding box center [820, 284] width 27 height 27
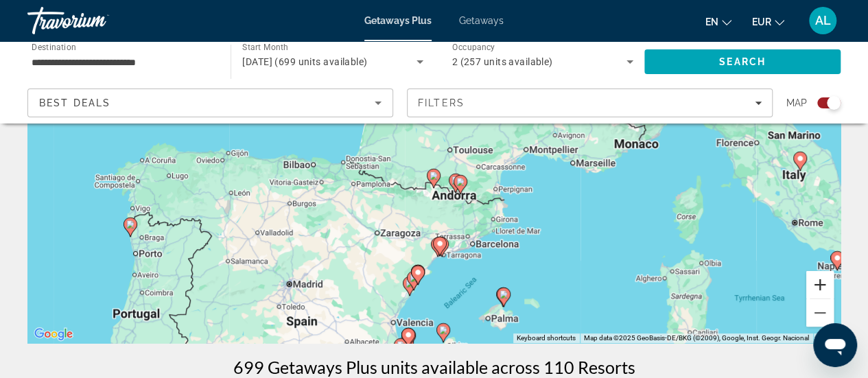
click at [816, 284] on button "Zoom in" at bounding box center [820, 284] width 27 height 27
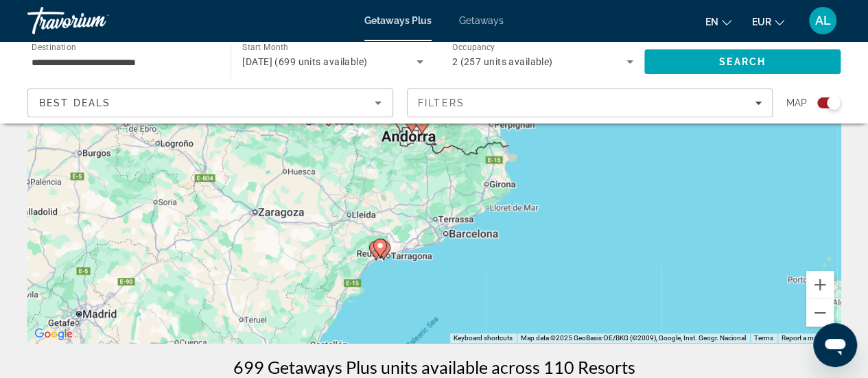
drag, startPoint x: 636, startPoint y: 308, endPoint x: 570, endPoint y: 185, distance: 139.2
click at [570, 185] on div "To activate drag with keyboard, press Alt + Enter. Once in keyboard drag state,…" at bounding box center [434, 137] width 814 height 412
click at [820, 282] on button "Zoom in" at bounding box center [820, 284] width 27 height 27
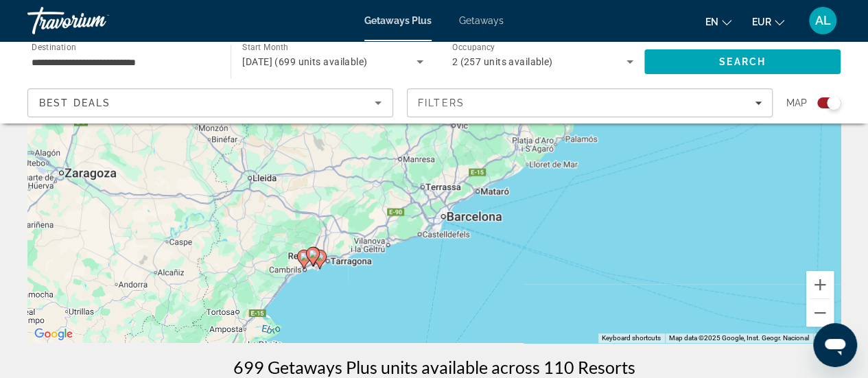
drag, startPoint x: 582, startPoint y: 313, endPoint x: 566, endPoint y: 190, distance: 123.8
click at [566, 190] on div "To activate drag with keyboard, press Alt + Enter. Once in keyboard drag state,…" at bounding box center [434, 137] width 814 height 412
